Goal: Use online tool/utility: Utilize a website feature to perform a specific function

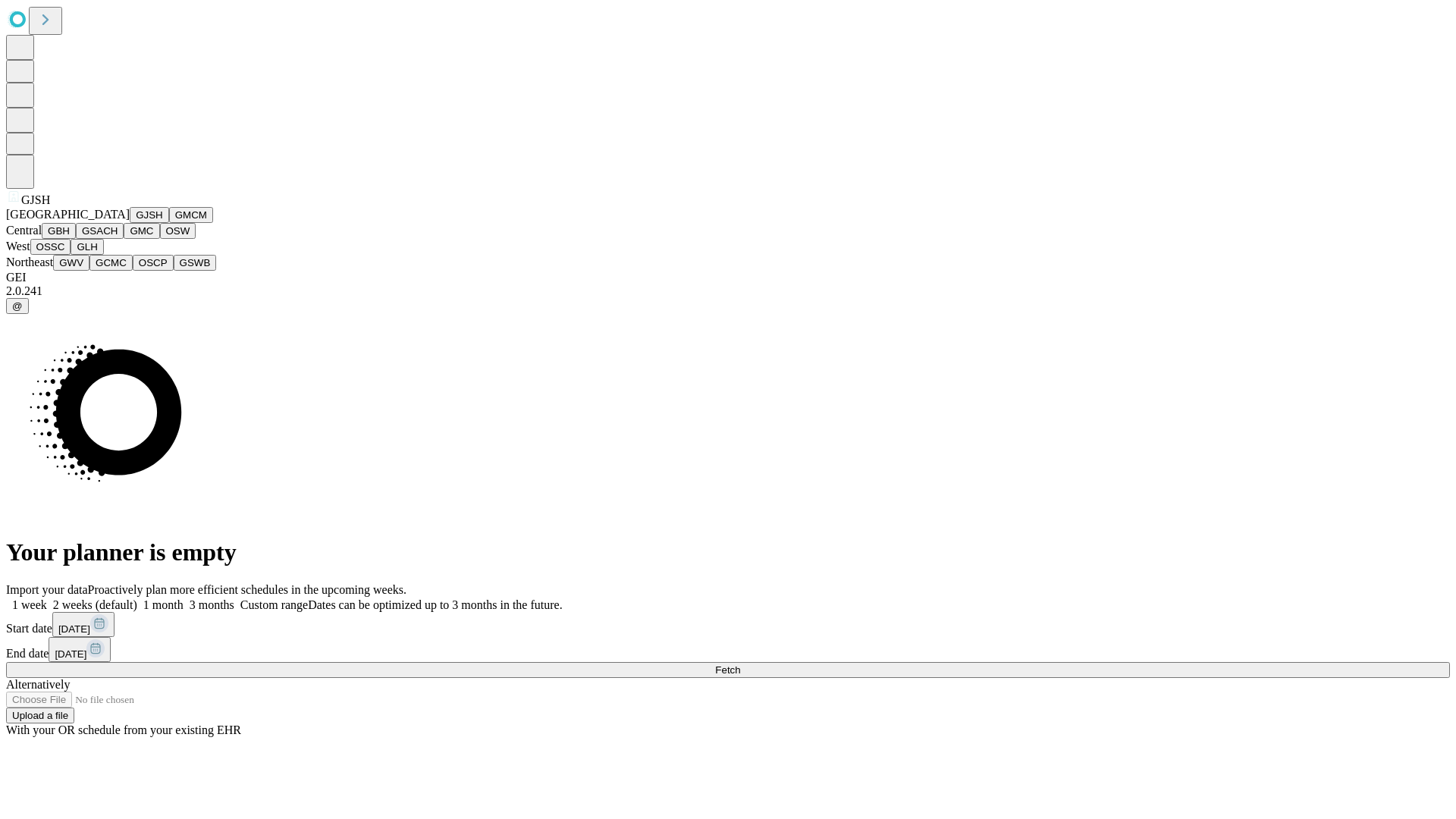
click at [130, 223] on button "GJSH" at bounding box center [150, 215] width 40 height 16
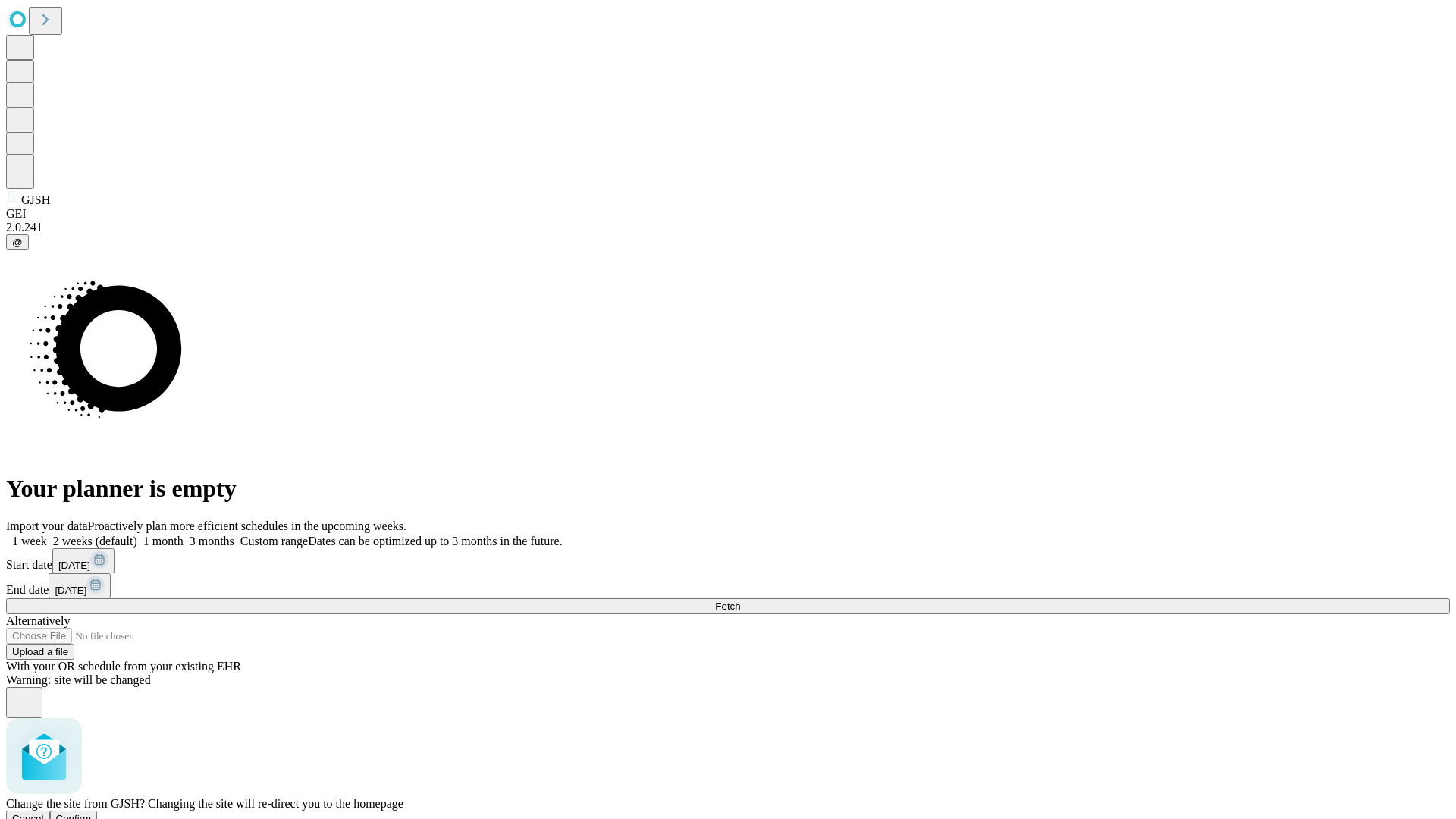
click at [92, 813] on span "Confirm" at bounding box center [73, 818] width 36 height 11
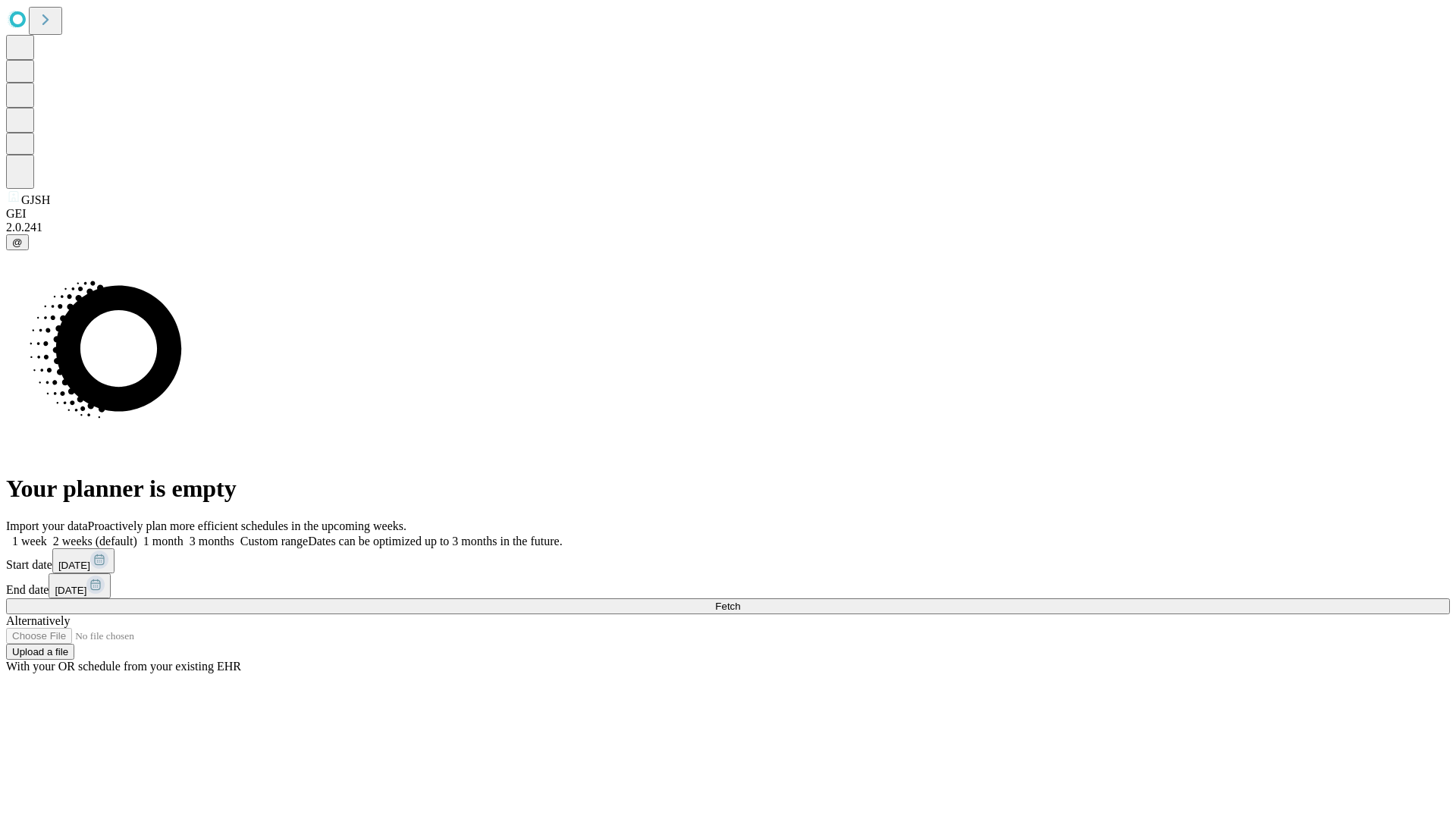
click at [47, 534] on label "1 week" at bounding box center [27, 540] width 41 height 13
click at [740, 600] on span "Fetch" at bounding box center [728, 606] width 25 height 11
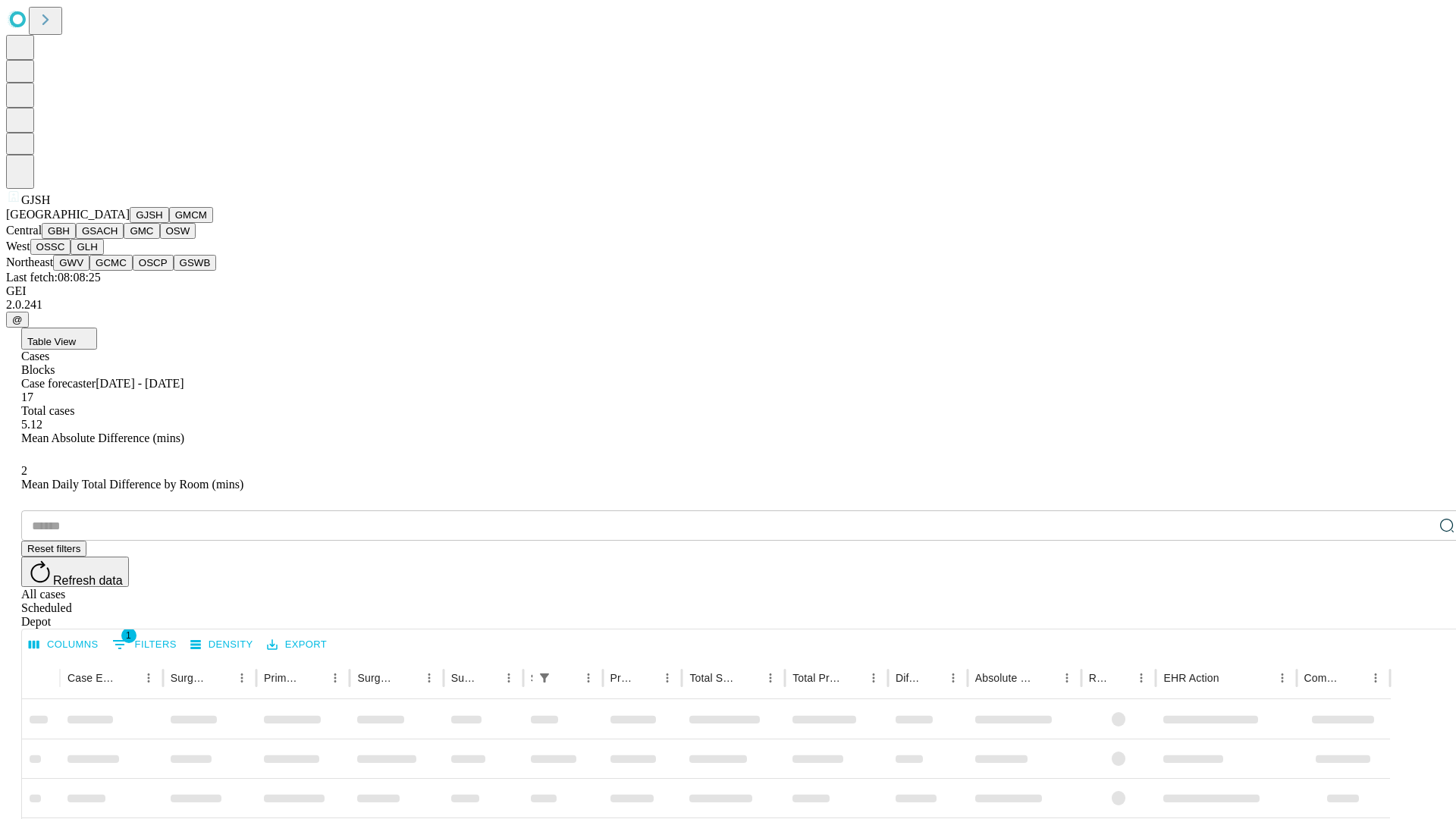
click at [169, 223] on button "GMCM" at bounding box center [191, 215] width 44 height 16
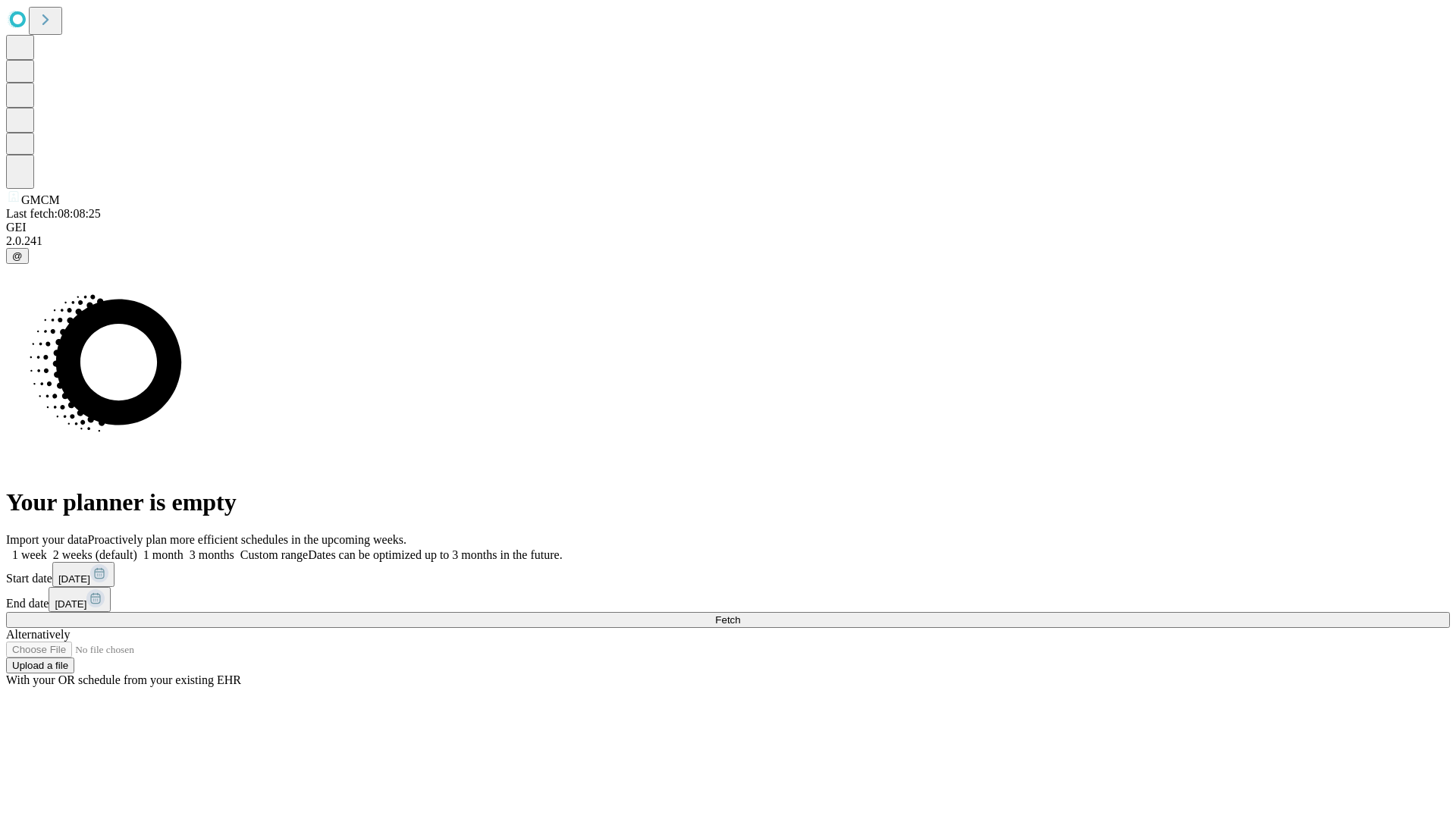
click at [47, 548] on label "1 week" at bounding box center [27, 554] width 41 height 13
click at [740, 614] on span "Fetch" at bounding box center [728, 620] width 25 height 11
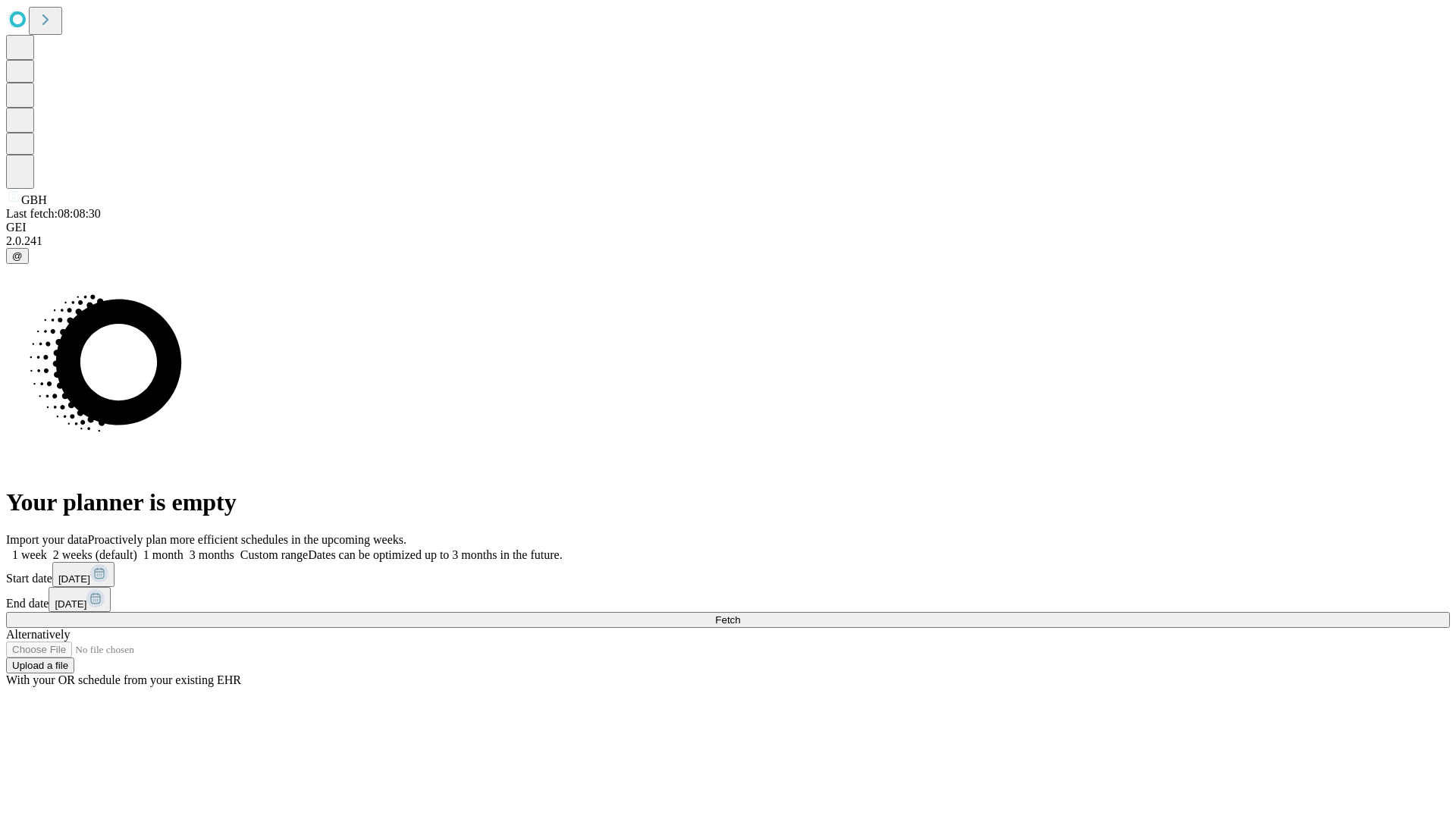
click at [47, 548] on label "1 week" at bounding box center [27, 554] width 41 height 13
click at [740, 614] on span "Fetch" at bounding box center [728, 620] width 25 height 11
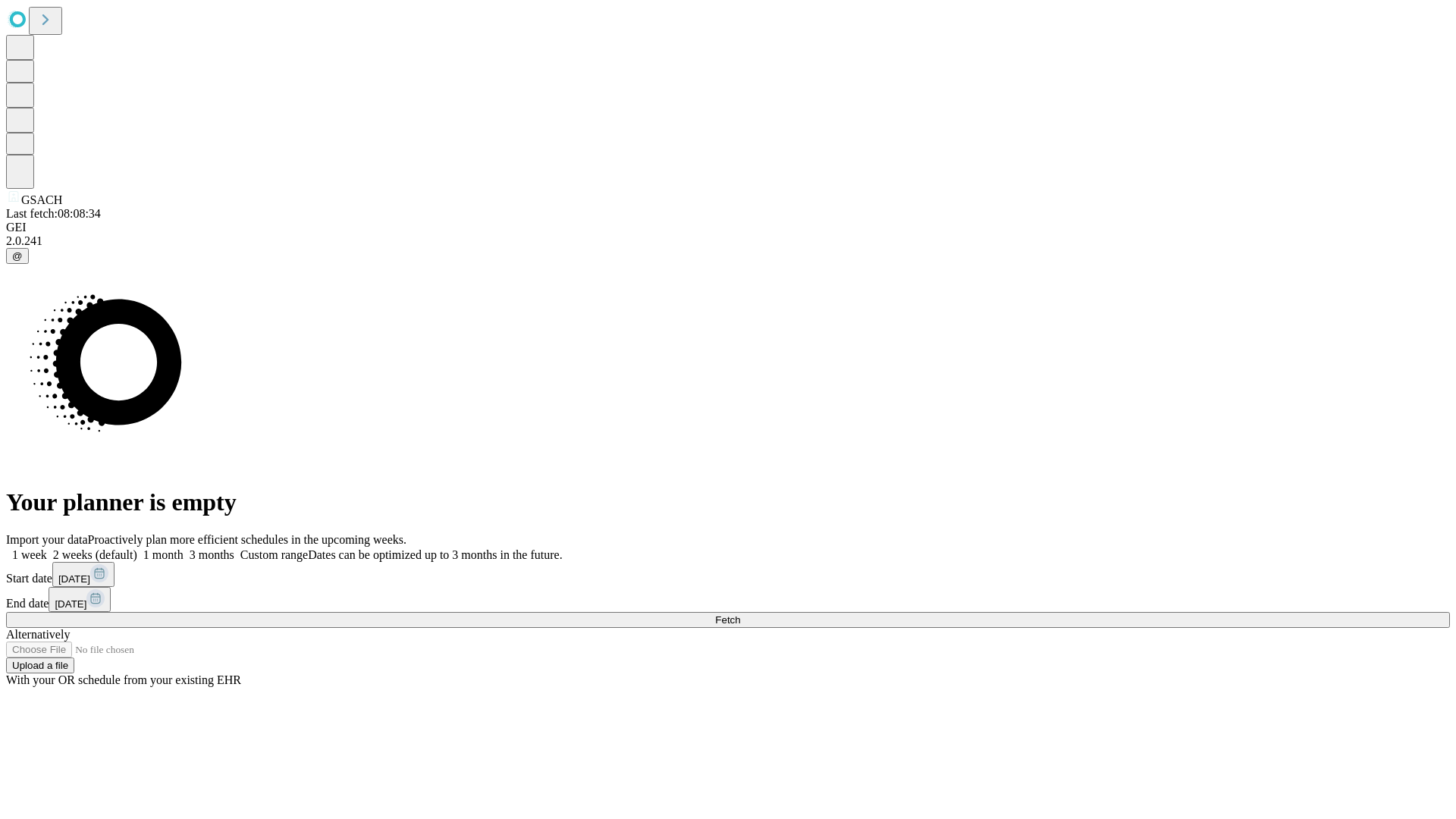
click at [47, 548] on label "1 week" at bounding box center [27, 554] width 41 height 13
click at [740, 614] on span "Fetch" at bounding box center [728, 620] width 25 height 11
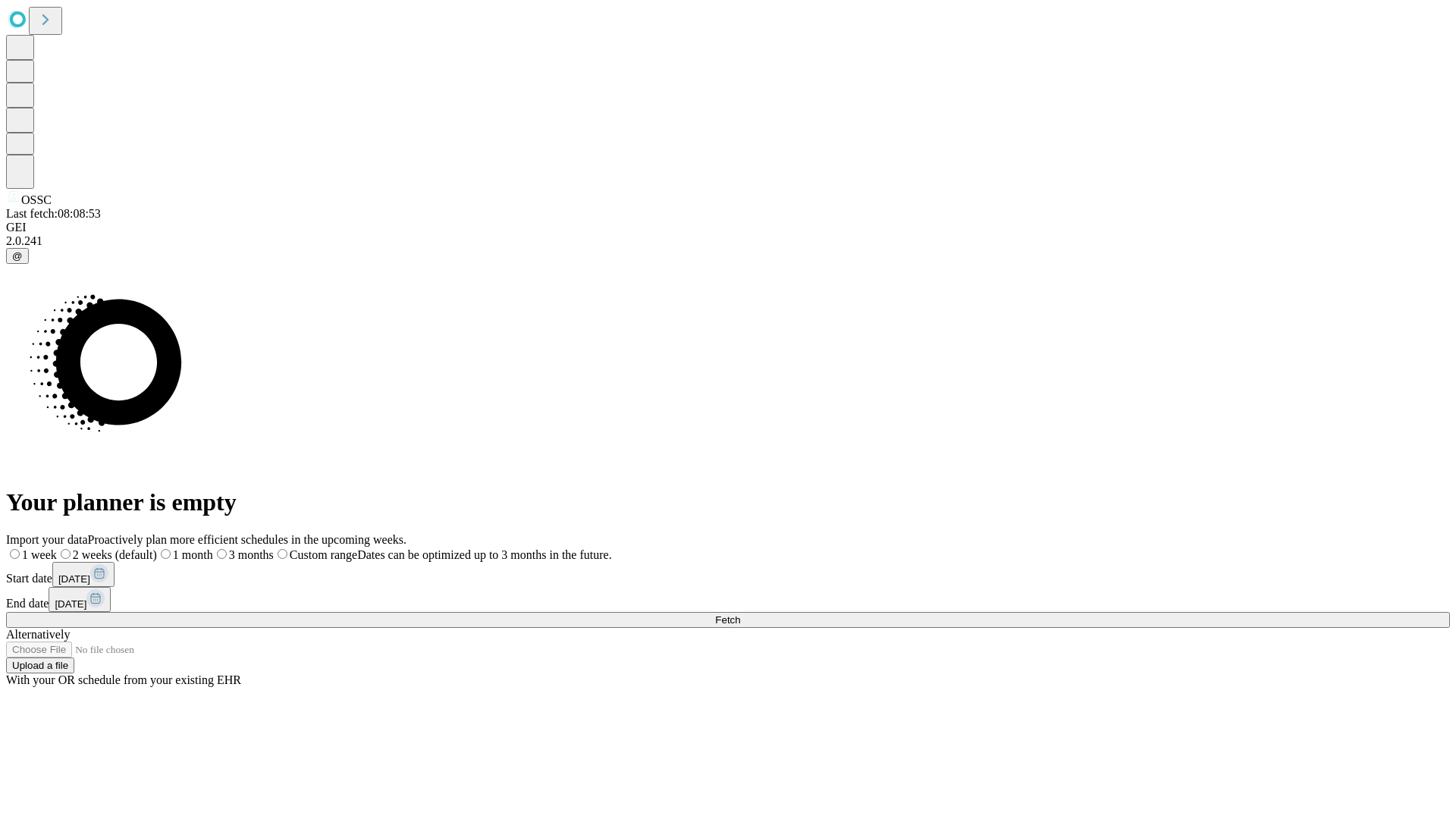
click at [740, 614] on span "Fetch" at bounding box center [728, 620] width 25 height 11
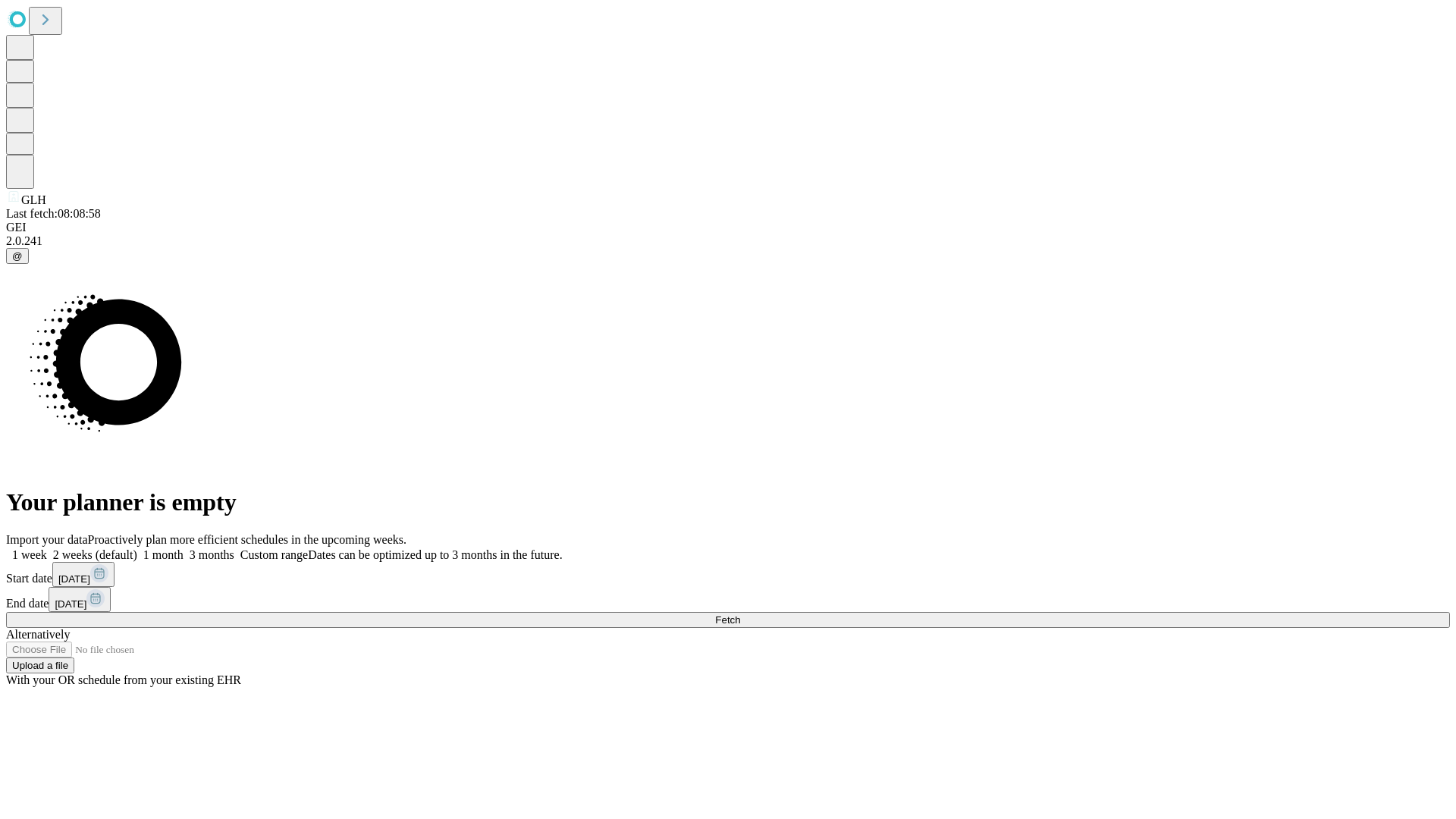
click at [47, 548] on label "1 week" at bounding box center [27, 554] width 41 height 13
click at [740, 614] on span "Fetch" at bounding box center [728, 620] width 25 height 11
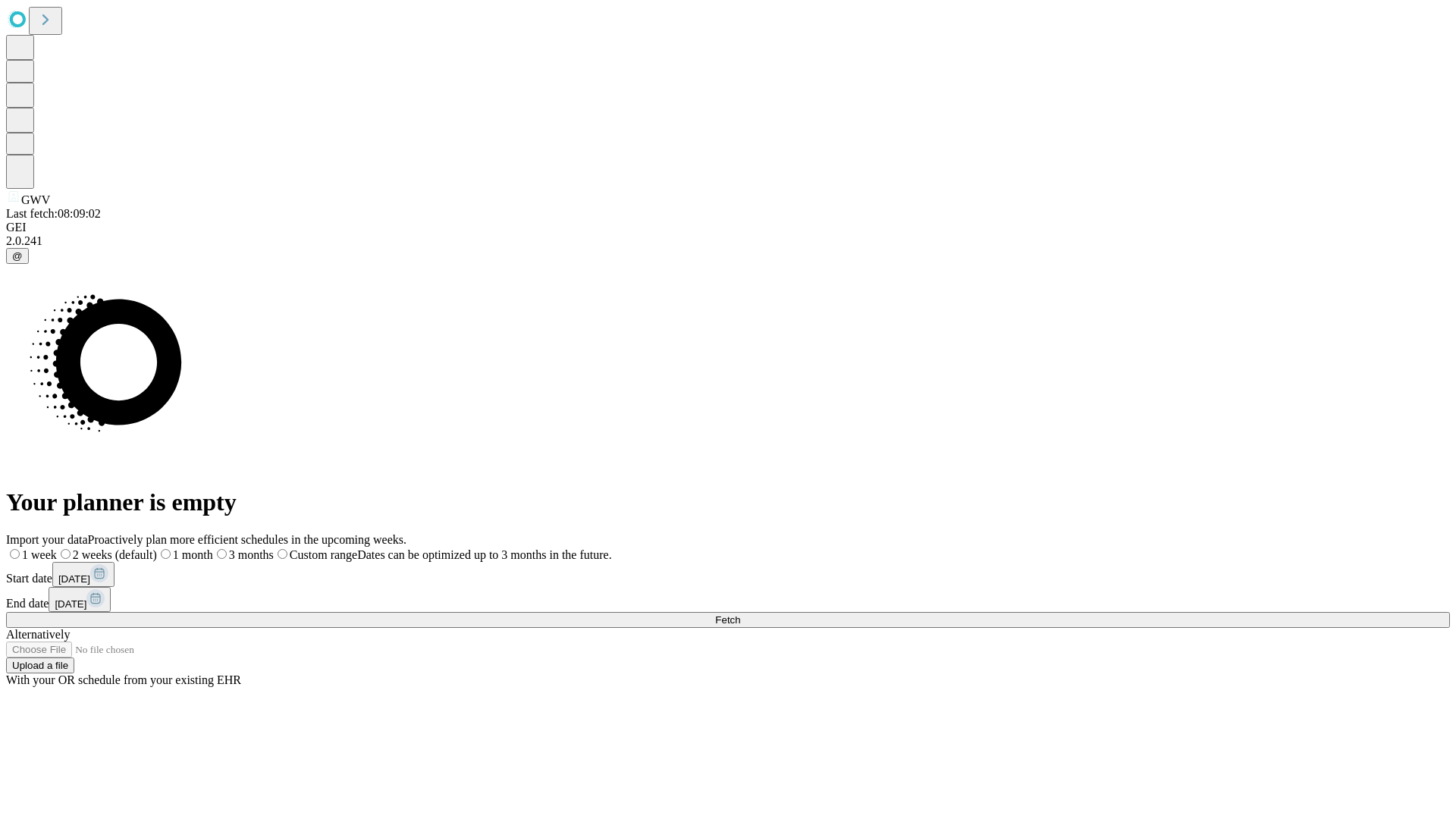
click at [740, 614] on span "Fetch" at bounding box center [728, 620] width 25 height 11
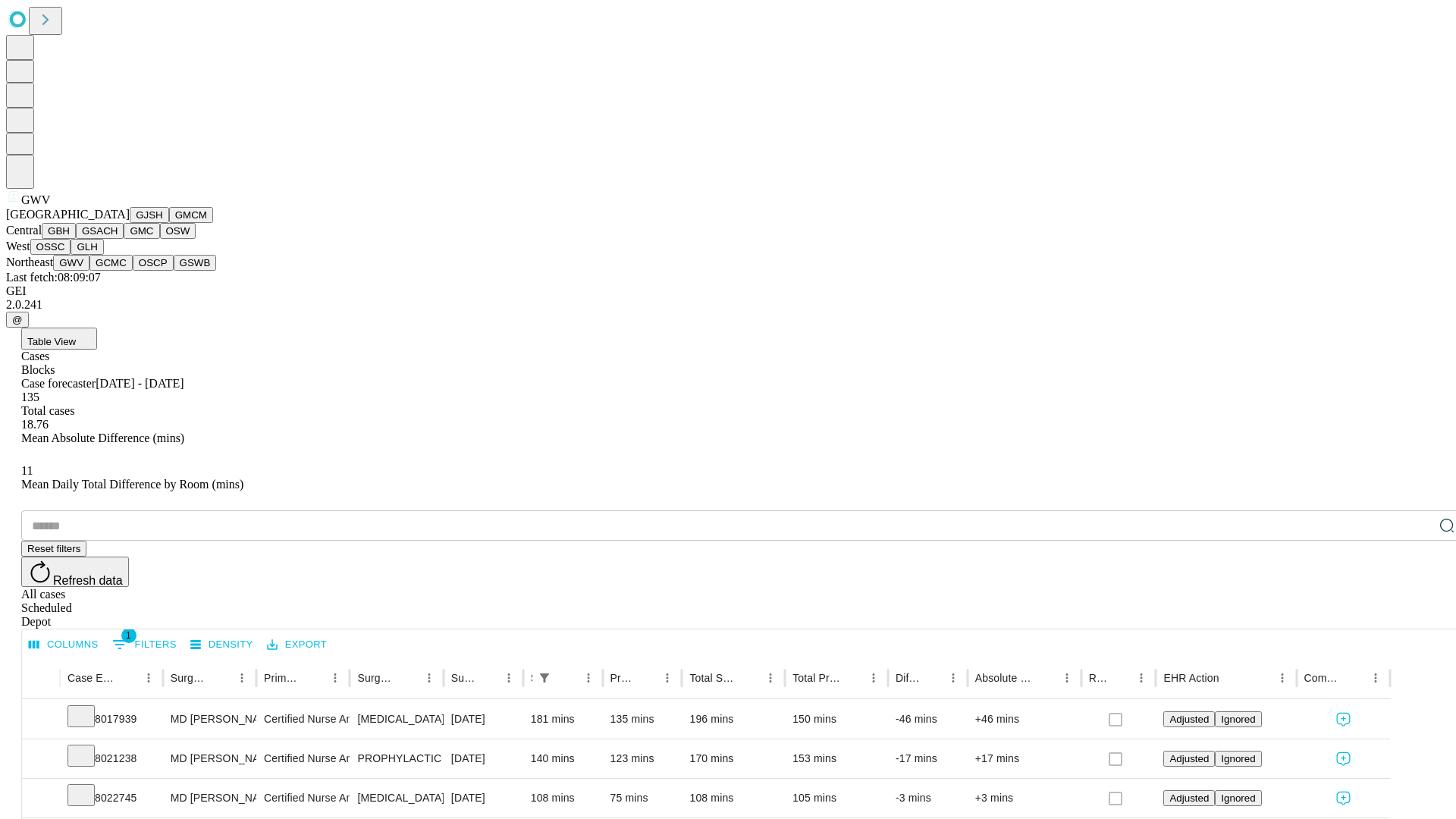
click at [118, 270] on button "GCMC" at bounding box center [111, 262] width 44 height 16
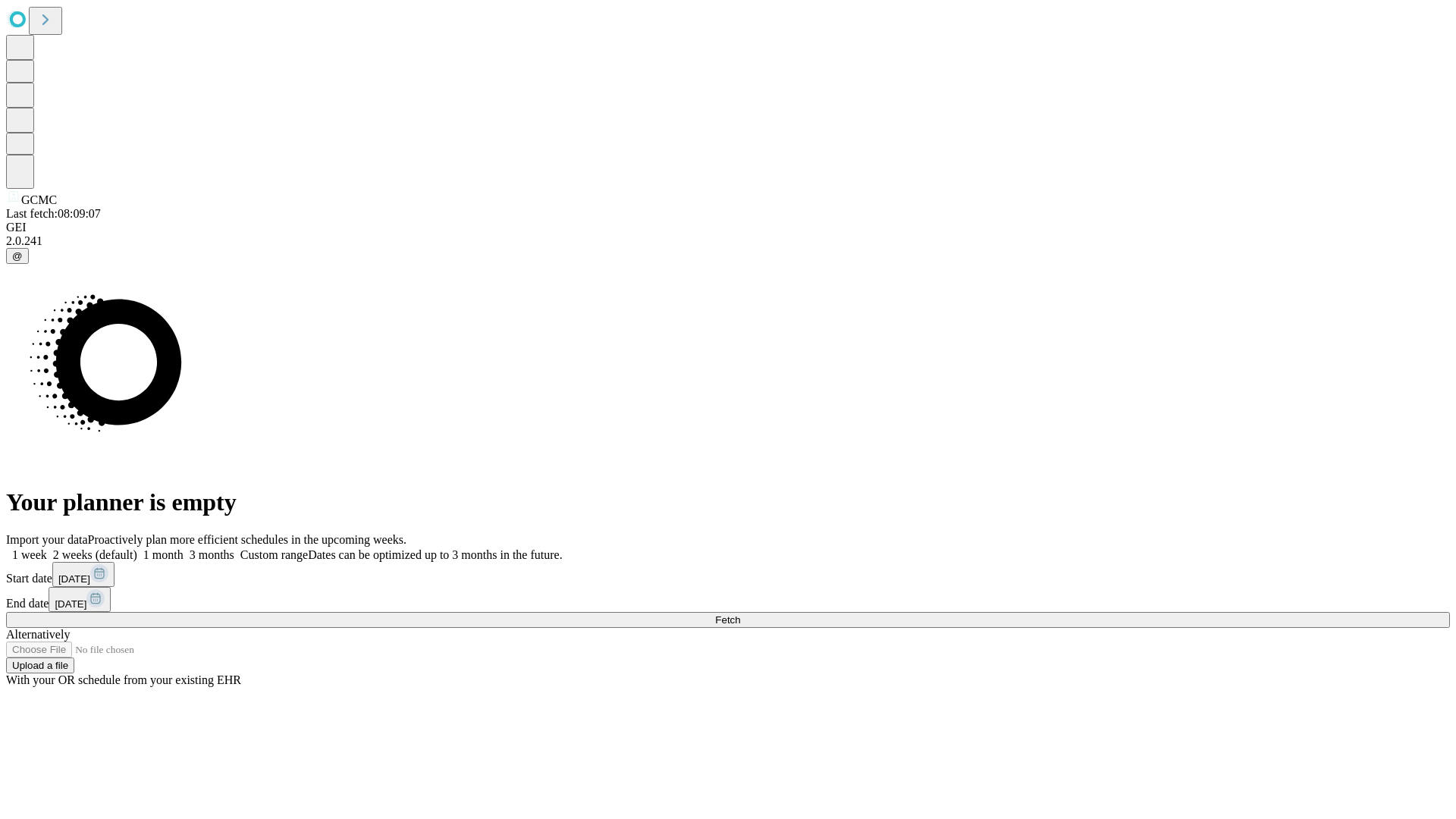
click at [47, 548] on label "1 week" at bounding box center [27, 554] width 41 height 13
click at [740, 614] on span "Fetch" at bounding box center [728, 620] width 25 height 11
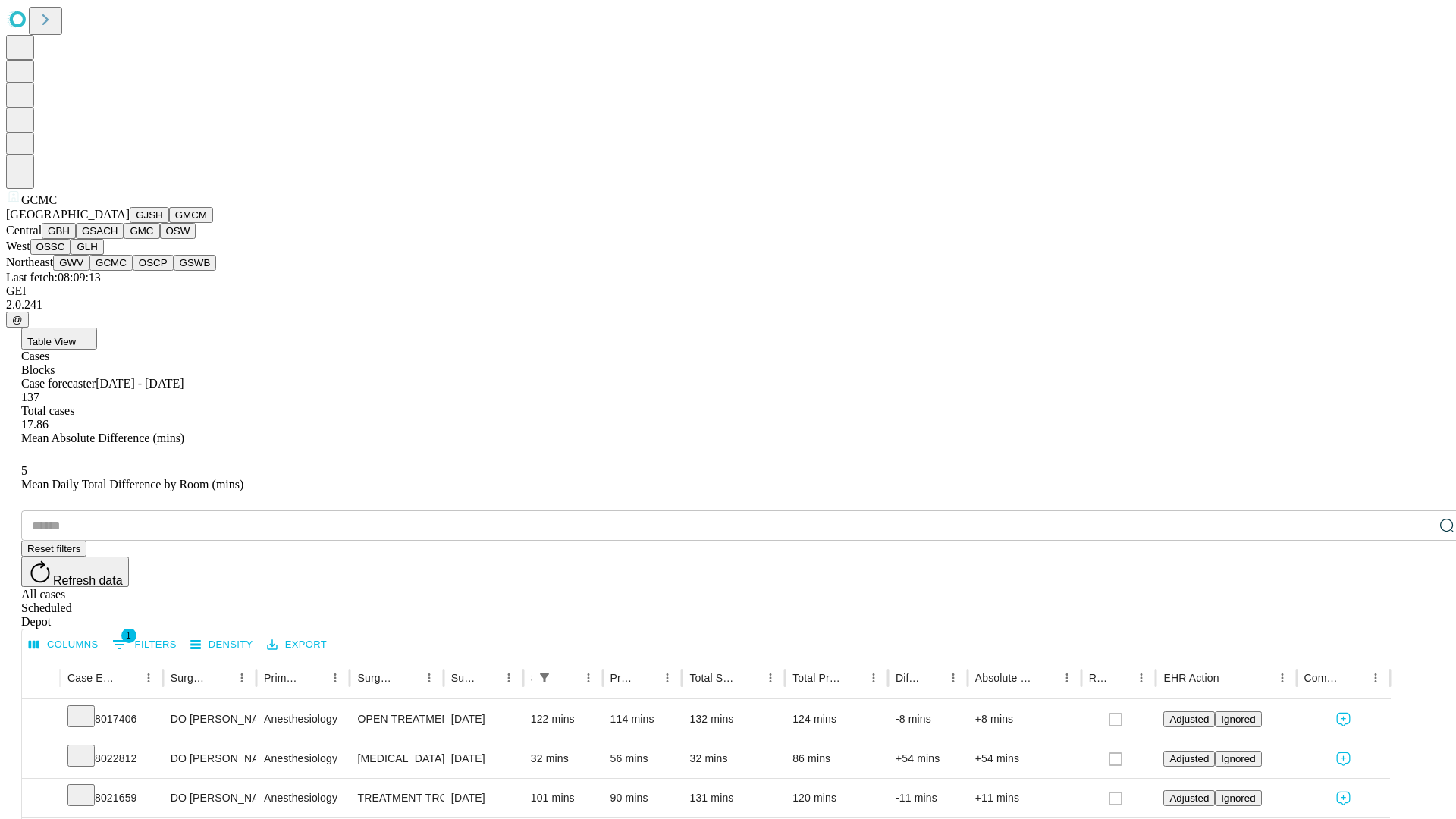
click at [133, 270] on button "OSCP" at bounding box center [154, 262] width 41 height 16
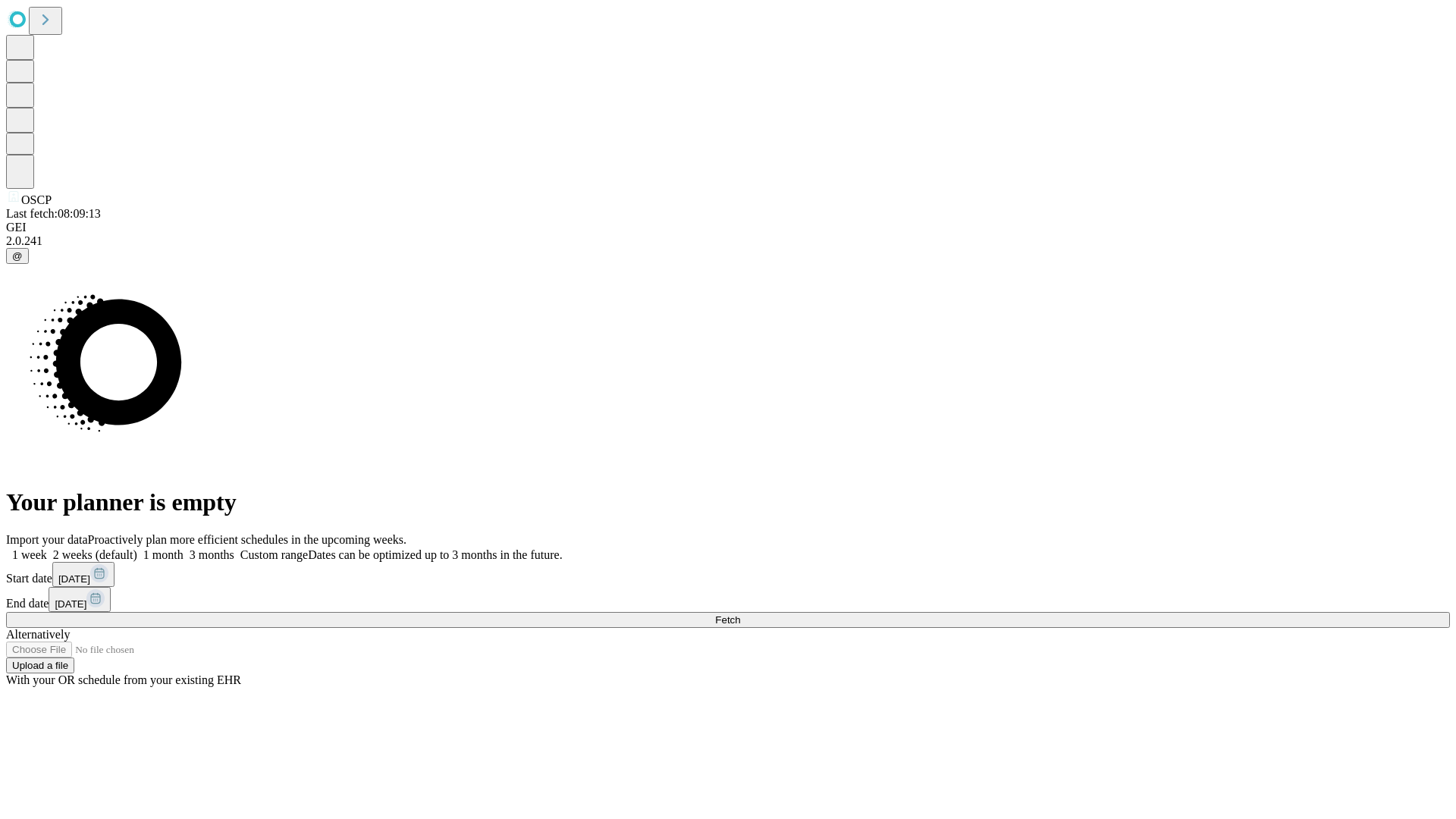
click at [47, 548] on label "1 week" at bounding box center [27, 554] width 41 height 13
click at [740, 614] on span "Fetch" at bounding box center [728, 620] width 25 height 11
